Goal: Information Seeking & Learning: Learn about a topic

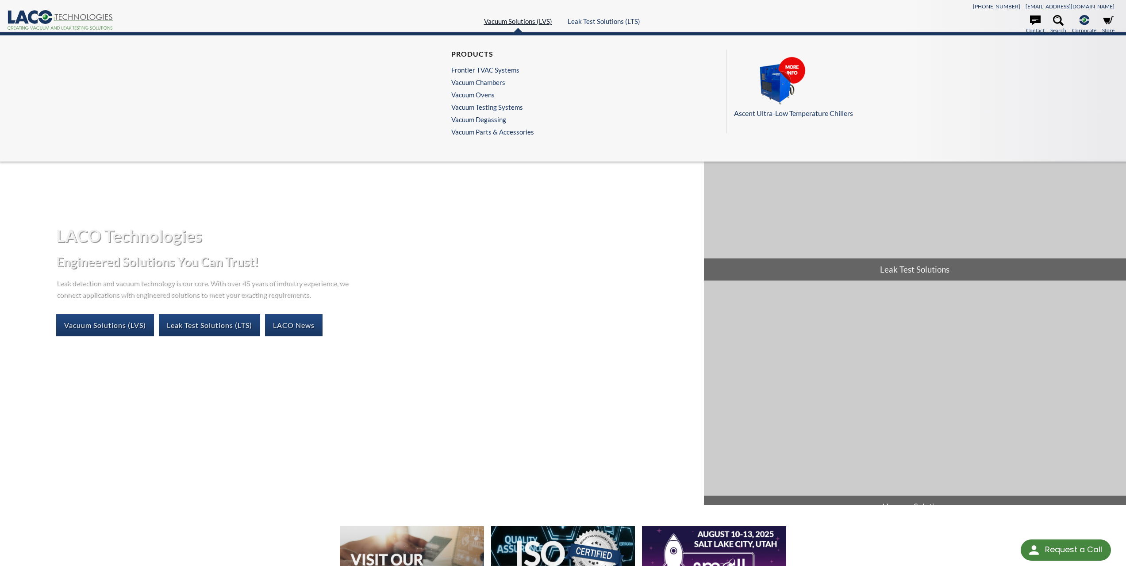
click at [534, 20] on link "Vacuum Solutions (LVS)" at bounding box center [518, 21] width 68 height 8
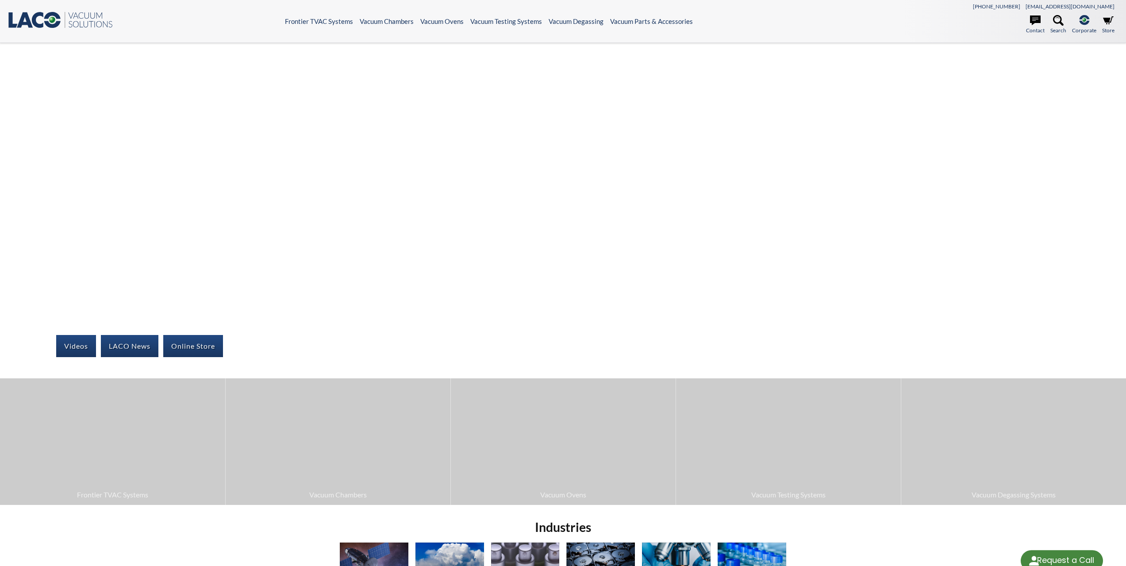
select select "Language Translate Widget"
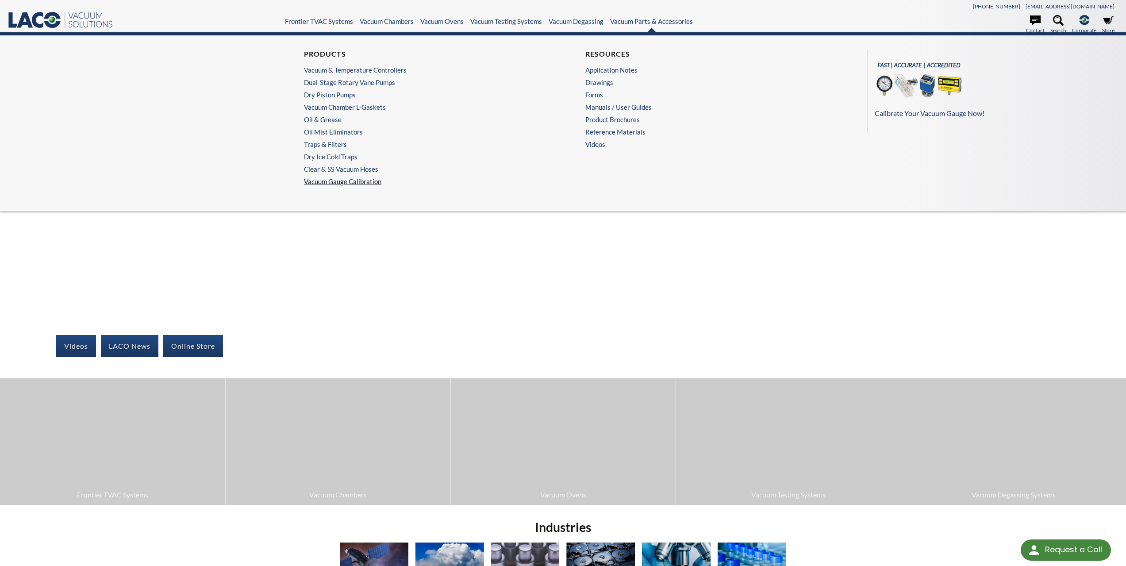
click at [339, 183] on link "Vacuum Gauge Calibration" at bounding box center [422, 181] width 236 height 8
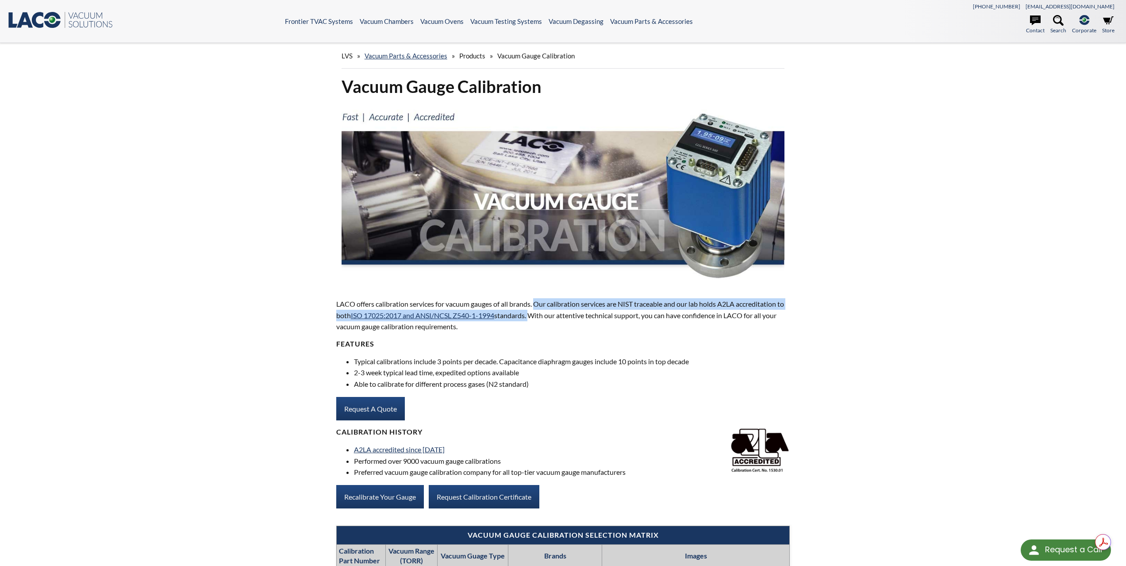
drag, startPoint x: 539, startPoint y: 305, endPoint x: 540, endPoint y: 314, distance: 8.9
click at [540, 314] on p "LACO offers calibration services for vacuum gauges of all brands. Our calibrati…" at bounding box center [563, 315] width 454 height 34
copy p "Our calibration services are NIST traceable and our lab holds A2LA accreditatio…"
